Goal: Book appointment/travel/reservation

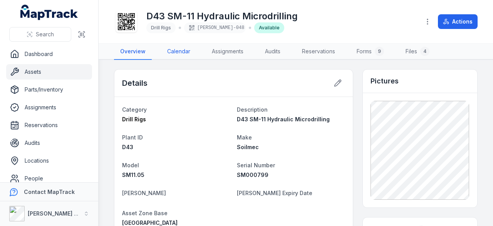
click at [183, 49] on link "Calendar" at bounding box center [178, 52] width 35 height 16
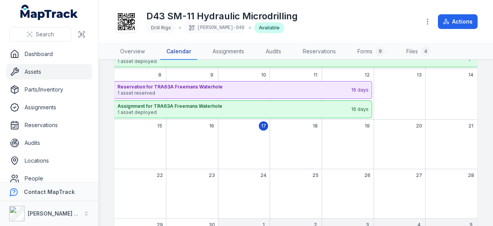
scroll to position [77, 0]
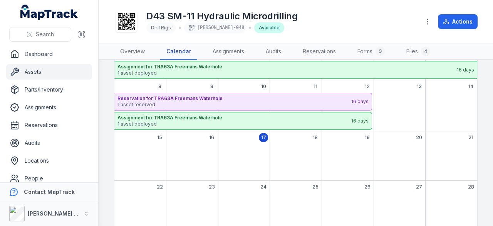
click at [407, 158] on div "20" at bounding box center [400, 155] width 52 height 49
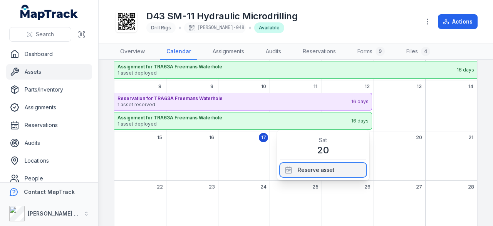
click at [318, 168] on div "Reserve asset" at bounding box center [323, 170] width 86 height 14
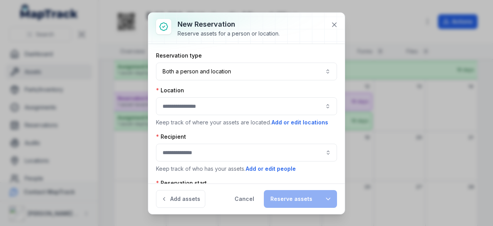
click at [194, 108] on button "button" at bounding box center [246, 106] width 181 height 18
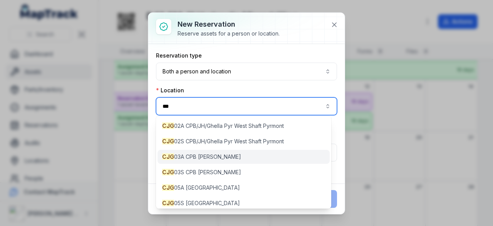
scroll to position [39, 0]
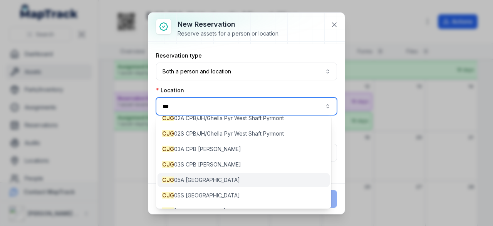
type input "***"
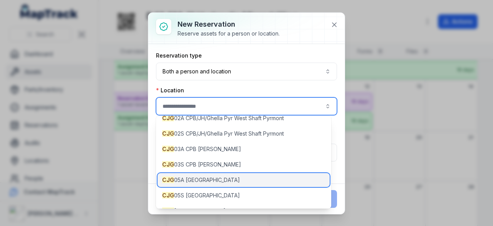
click at [200, 180] on span "CJG [STREET_ADDRESS]" at bounding box center [201, 180] width 78 height 8
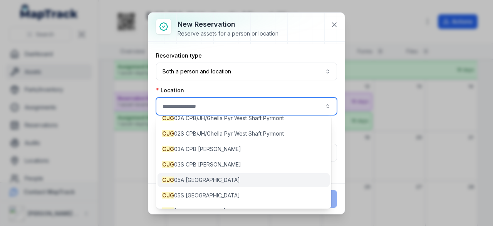
type input "**********"
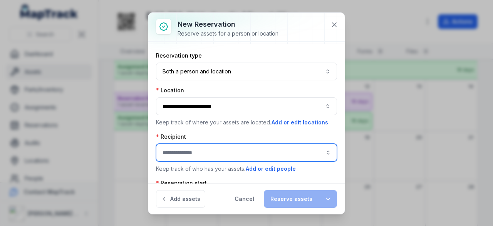
click at [187, 151] on input ":r5o:-form-item-label" at bounding box center [246, 152] width 181 height 18
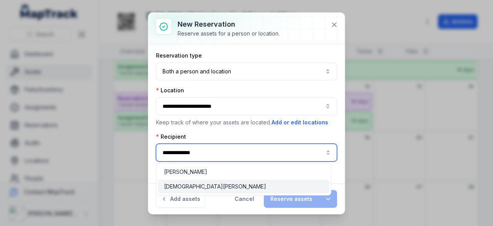
click at [193, 185] on span "[DEMOGRAPHIC_DATA][PERSON_NAME]" at bounding box center [215, 186] width 102 height 8
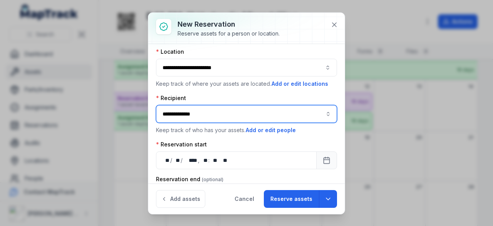
scroll to position [77, 0]
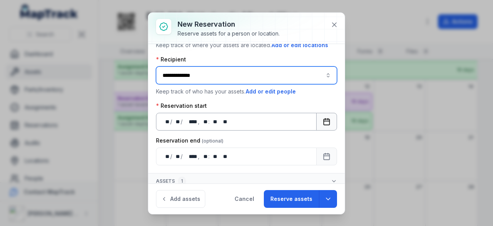
type input "**********"
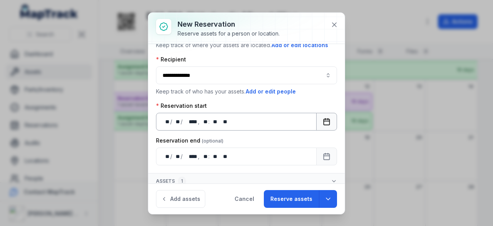
click at [323, 121] on icon "Calendar" at bounding box center [327, 122] width 8 height 8
click at [323, 156] on icon "Calendar" at bounding box center [327, 156] width 8 height 8
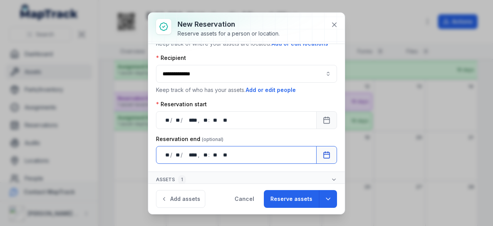
scroll to position [80, 0]
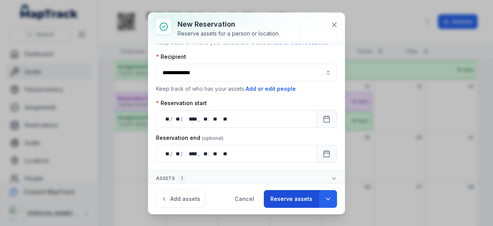
click at [305, 199] on button "Reserve assets" at bounding box center [291, 199] width 55 height 18
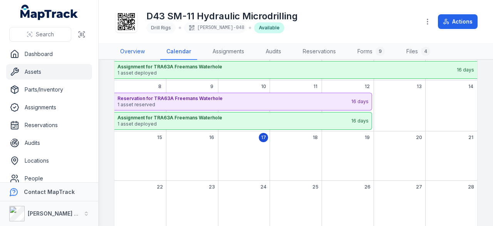
click at [137, 50] on link "Overview" at bounding box center [132, 52] width 37 height 16
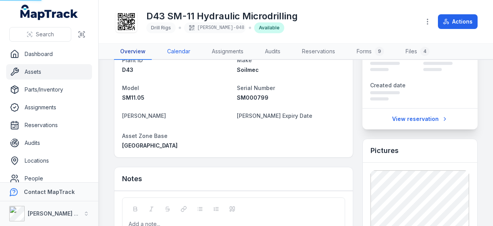
scroll to position [9, 0]
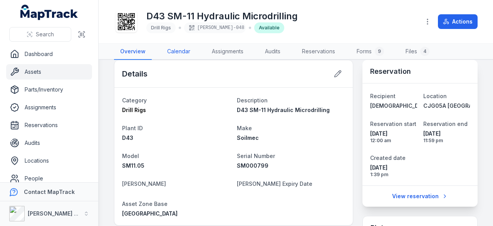
click at [182, 50] on link "Calendar" at bounding box center [178, 52] width 35 height 16
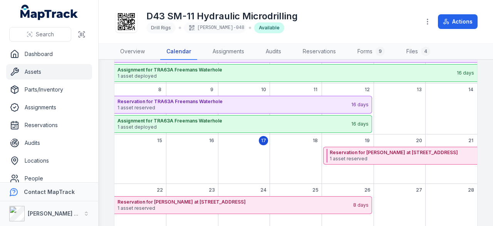
scroll to position [86, 0]
